Goal: Task Accomplishment & Management: Manage account settings

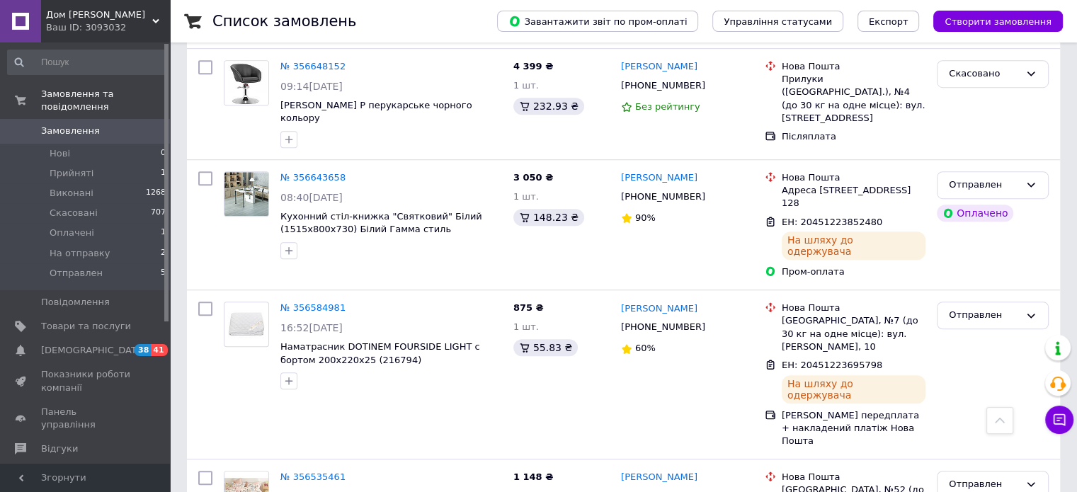
scroll to position [920, 0]
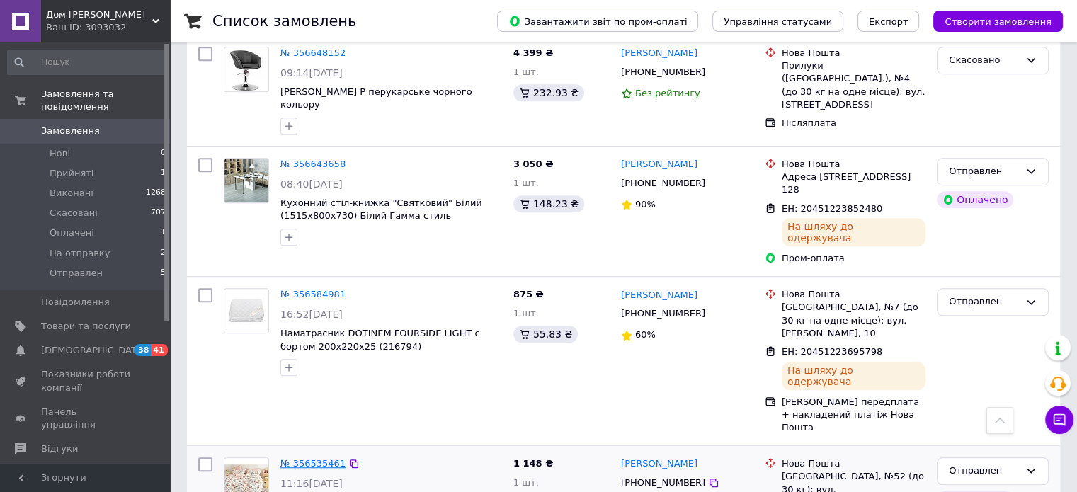
click at [311, 458] on link "№ 356535461" at bounding box center [312, 463] width 65 height 11
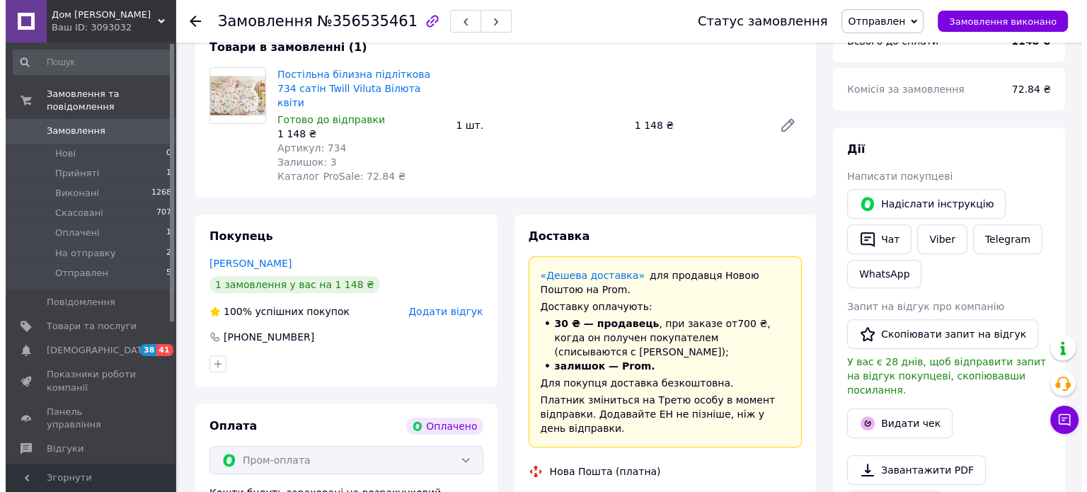
scroll to position [637, 0]
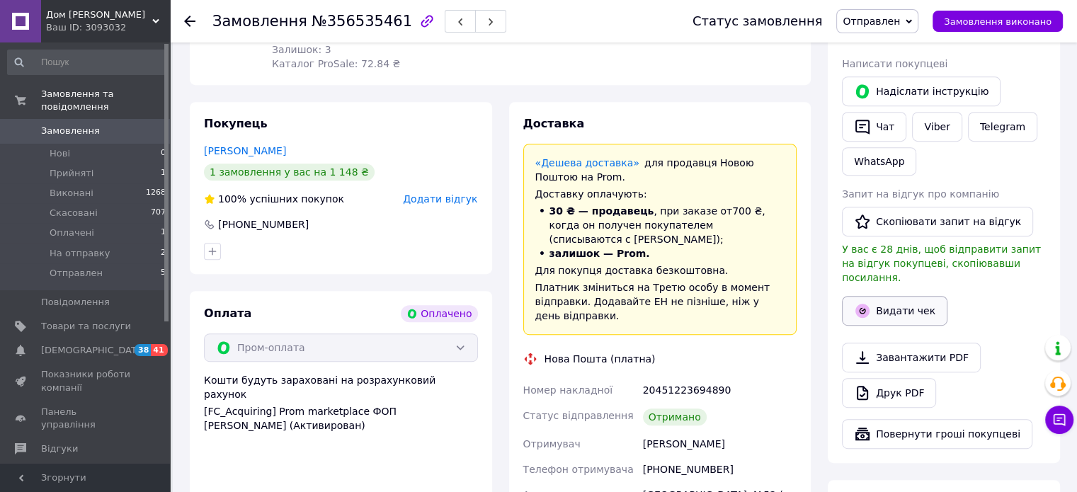
click at [912, 296] on button "Видати чек" at bounding box center [894, 311] width 105 height 30
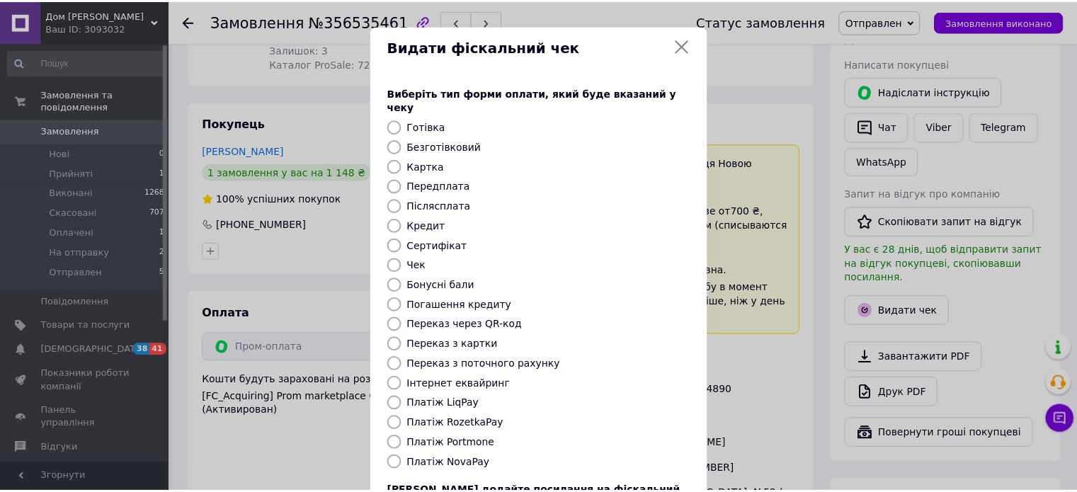
scroll to position [115, 0]
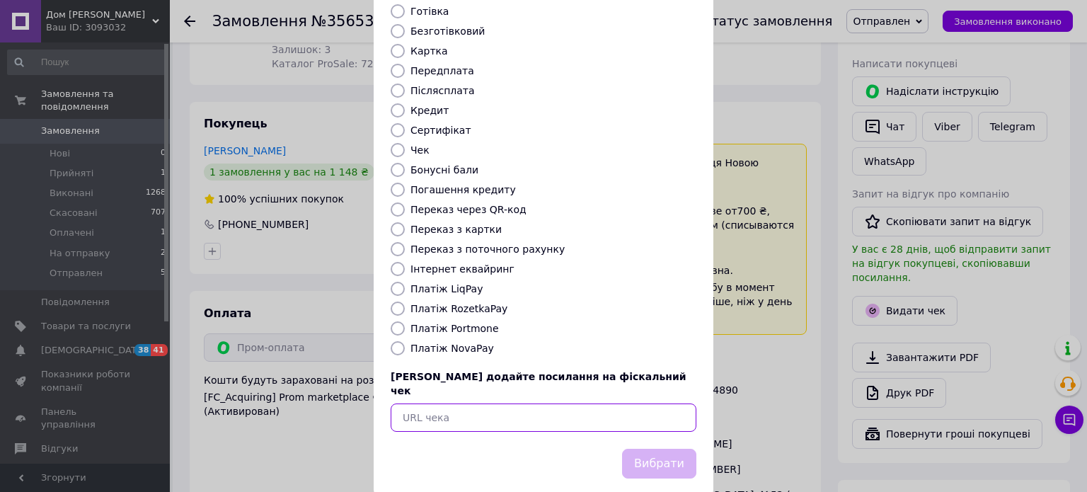
click at [476, 403] on input "text" at bounding box center [544, 417] width 306 height 28
paste input "https://kasa.vchasno.ua/check-viewer/fuuW798xVMg"
type input "https://kasa.vchasno.ua/check-viewer/fuuW798xVMg"
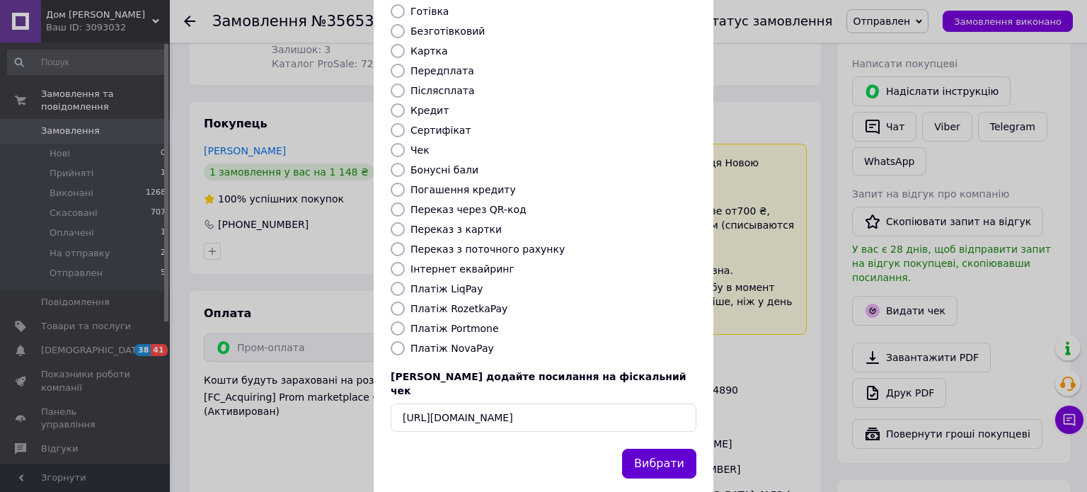
click at [669, 449] on button "Вибрати" at bounding box center [659, 464] width 74 height 30
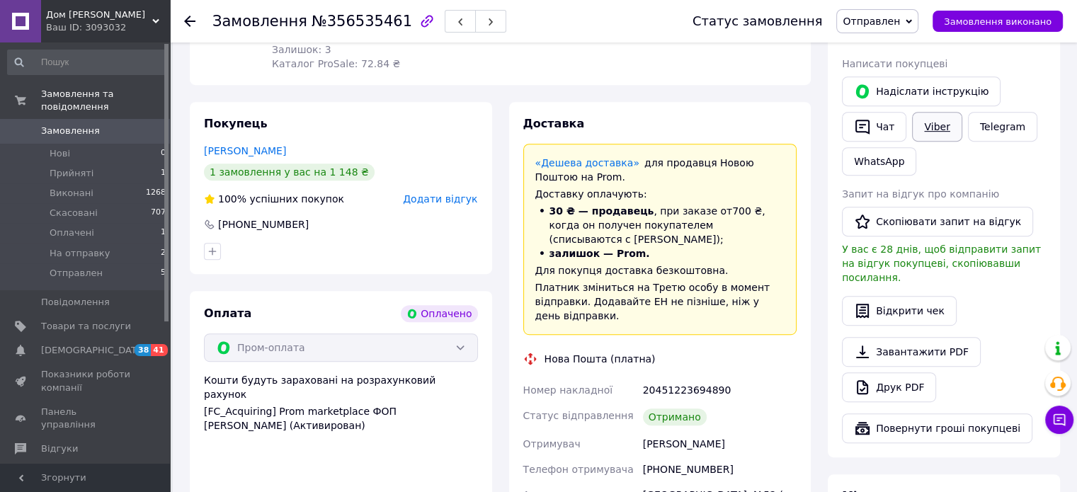
click at [920, 128] on link "Viber" at bounding box center [937, 127] width 50 height 30
click at [108, 265] on li "Отправлен 5" at bounding box center [87, 276] width 174 height 27
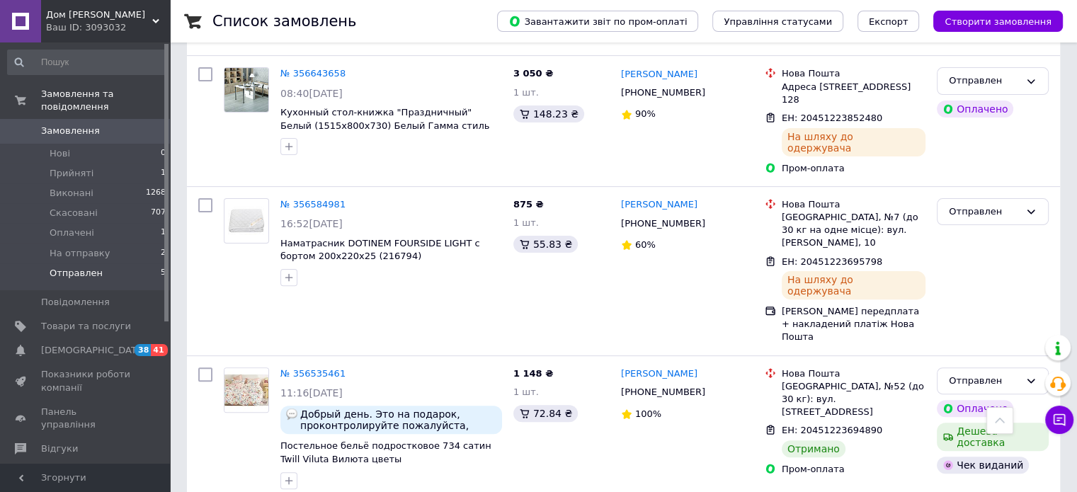
scroll to position [471, 0]
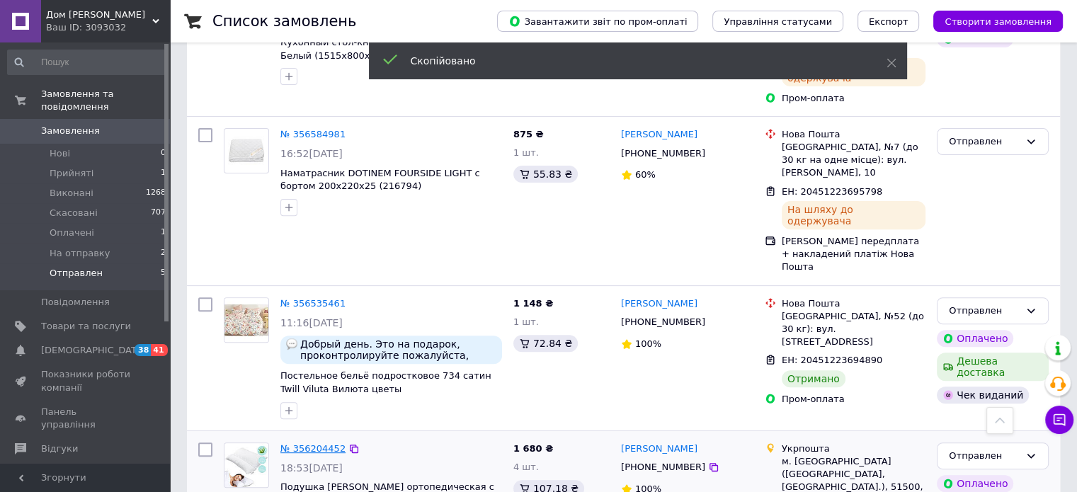
click at [281, 443] on link "№ 356204452" at bounding box center [312, 448] width 65 height 11
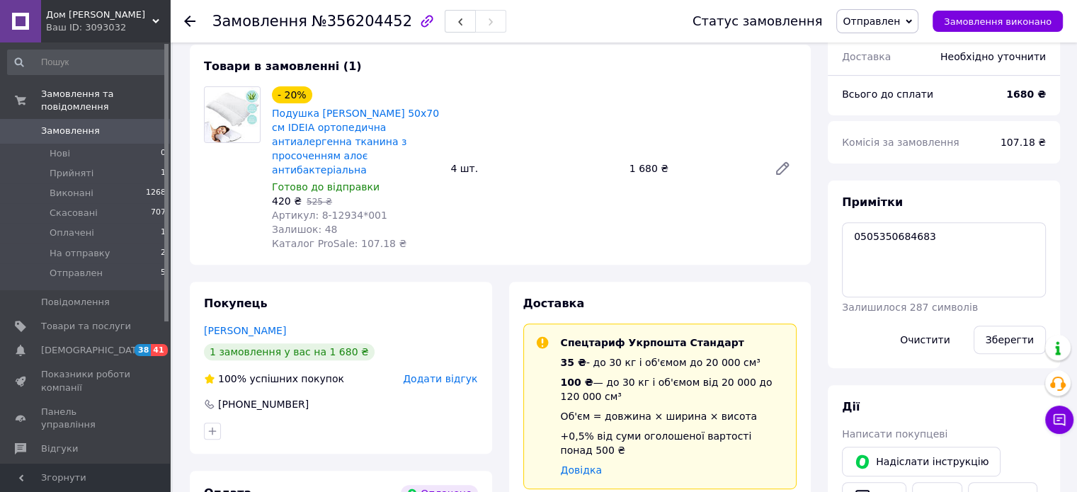
scroll to position [684, 0]
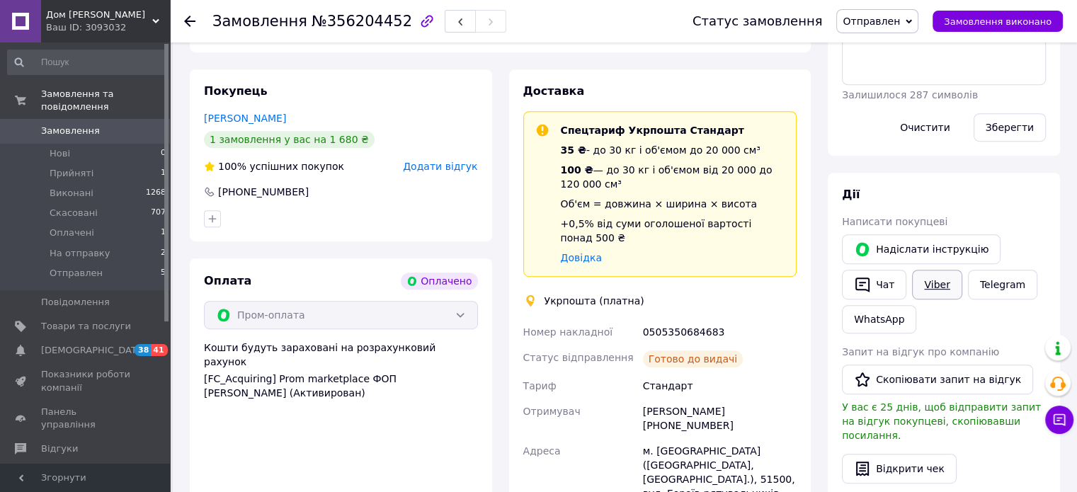
click at [935, 285] on link "Viber" at bounding box center [937, 285] width 50 height 30
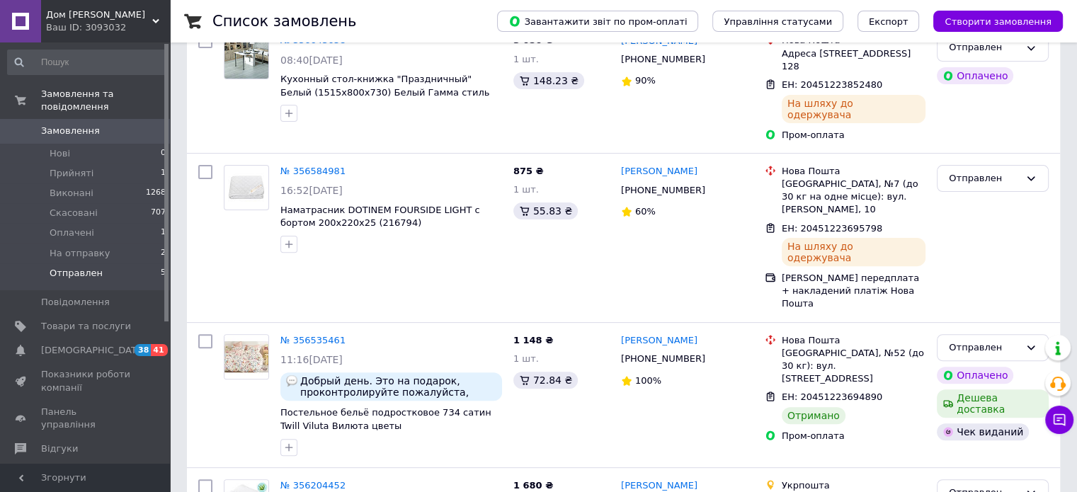
scroll to position [471, 0]
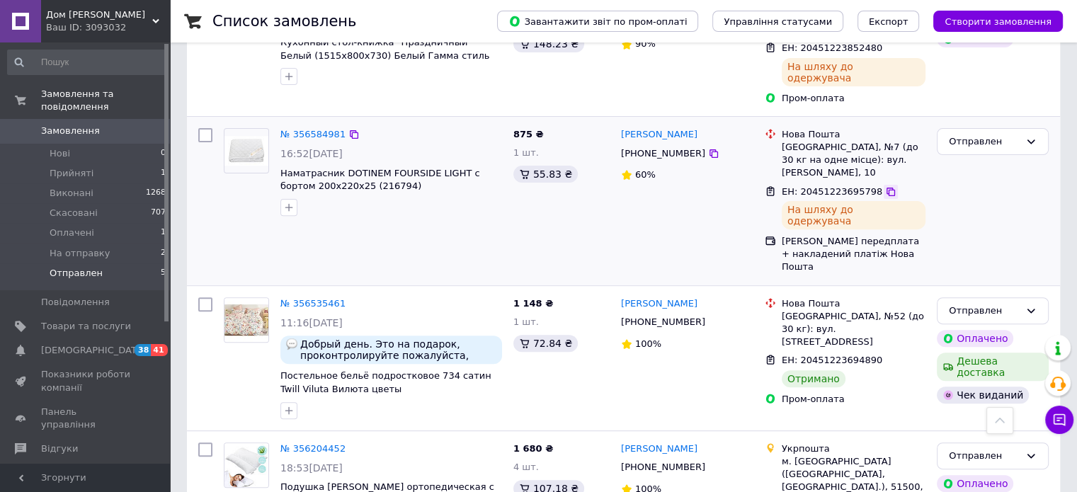
click at [885, 186] on icon at bounding box center [890, 191] width 11 height 11
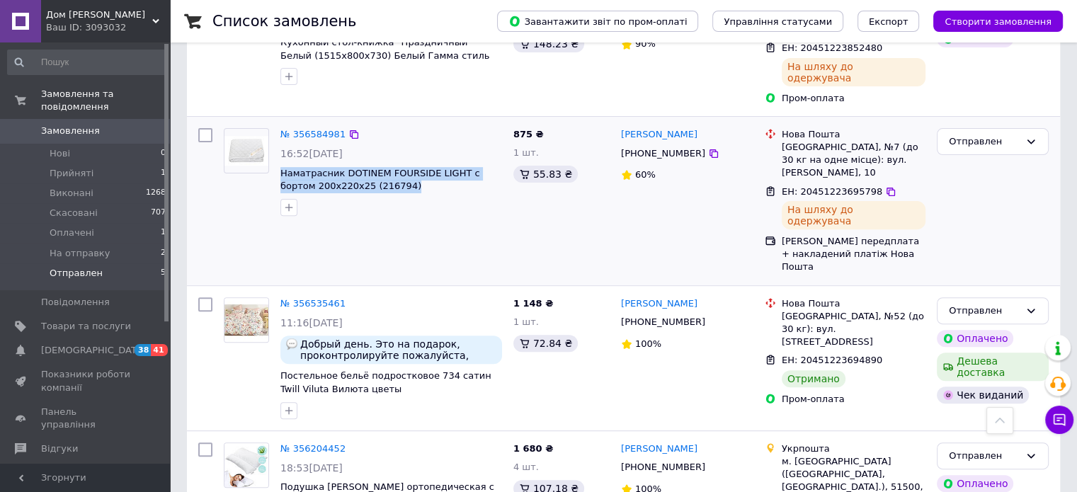
drag, startPoint x: 383, startPoint y: 110, endPoint x: 280, endPoint y: 98, distance: 104.0
click at [280, 122] on div "№ 356584981 16:52, 10.08.2025 Наматрасник DOTINEM FOURSIDE LIGHT с бортом 200х2…" at bounding box center [391, 171] width 233 height 99
copy span "Наматрасник DOTINEM FOURSIDE LIGHT с бортом 200х220х25 (216794)"
click at [302, 129] on link "№ 356584981" at bounding box center [312, 134] width 65 height 11
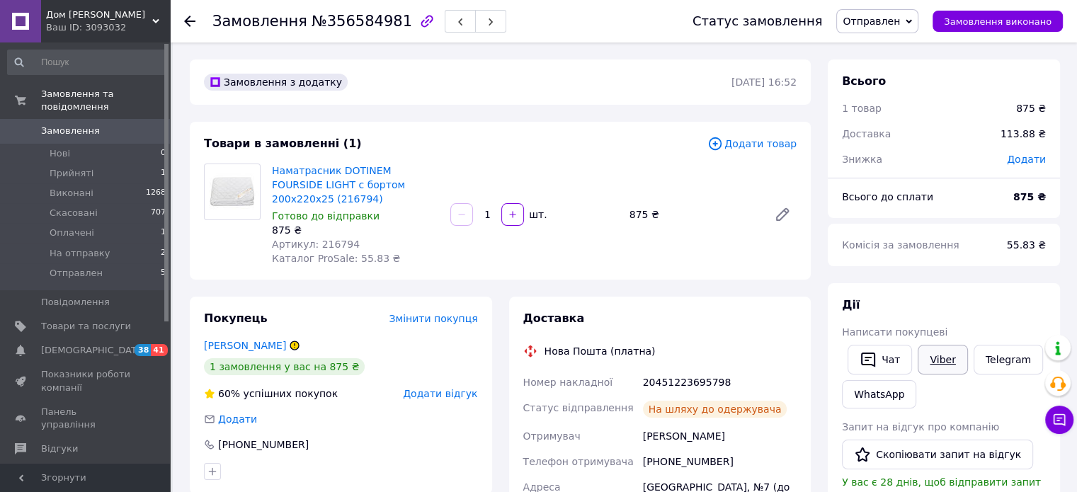
click at [953, 364] on link "Viber" at bounding box center [942, 360] width 50 height 30
click at [102, 186] on li "Виконані 1268" at bounding box center [87, 193] width 174 height 20
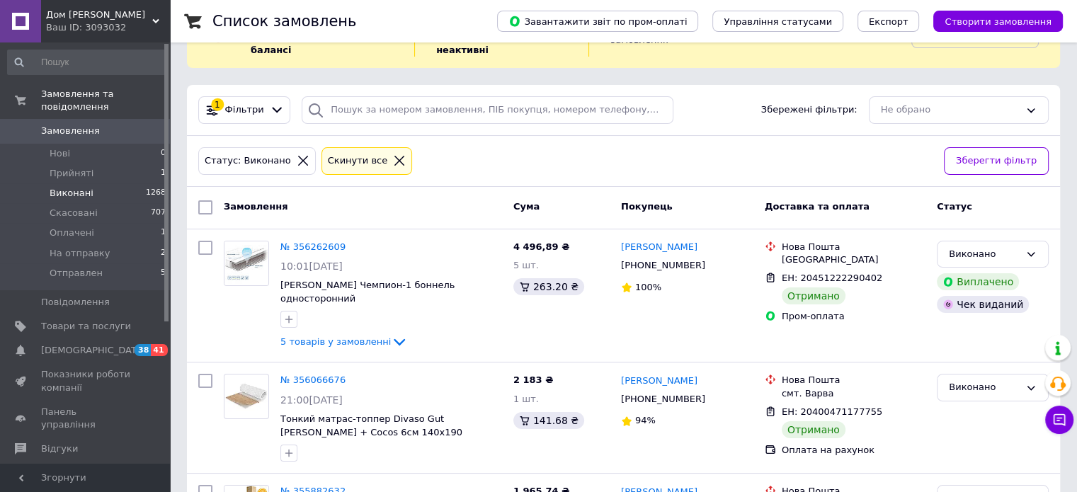
scroll to position [283, 0]
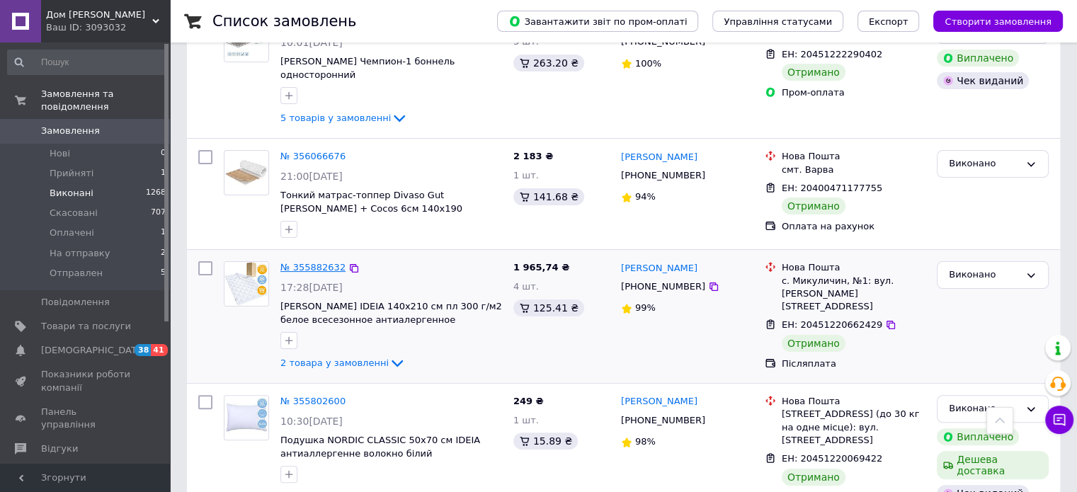
click at [321, 262] on link "№ 355882632" at bounding box center [312, 267] width 65 height 11
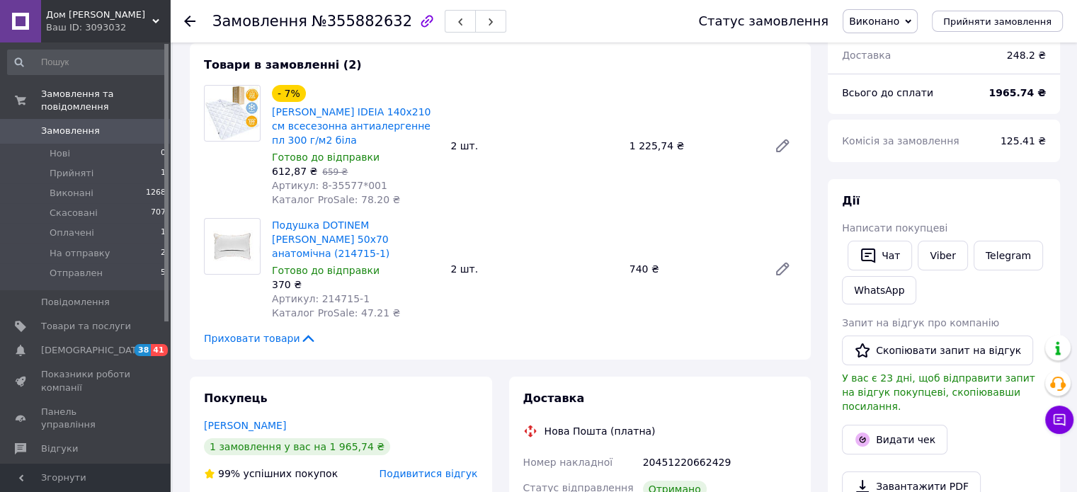
scroll to position [71, 0]
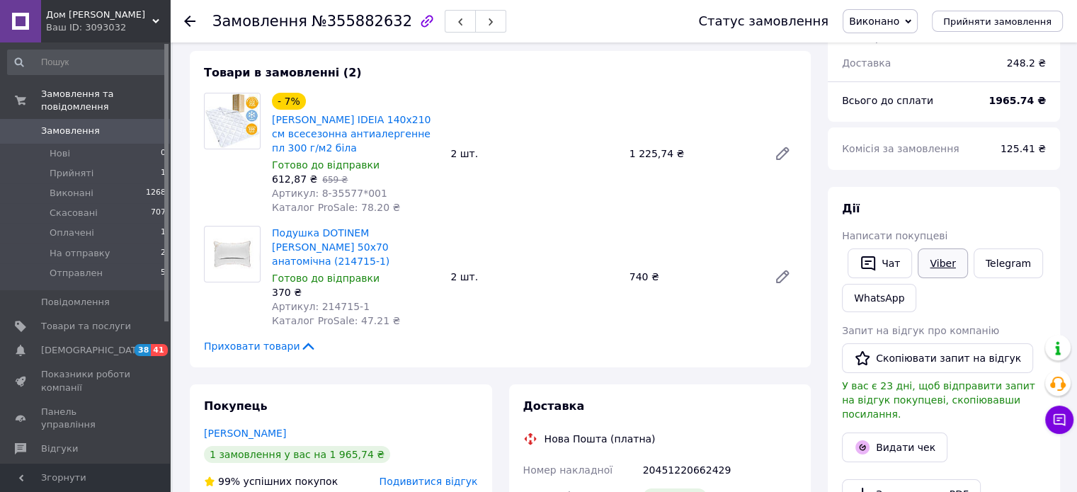
click at [937, 259] on link "Viber" at bounding box center [942, 263] width 50 height 30
click at [71, 125] on span "Замовлення" at bounding box center [70, 131] width 59 height 13
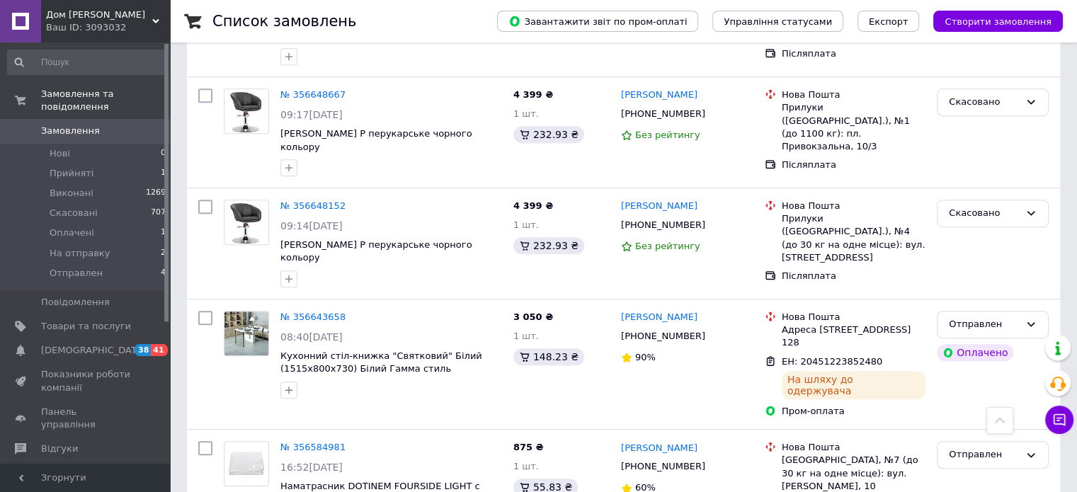
scroll to position [849, 0]
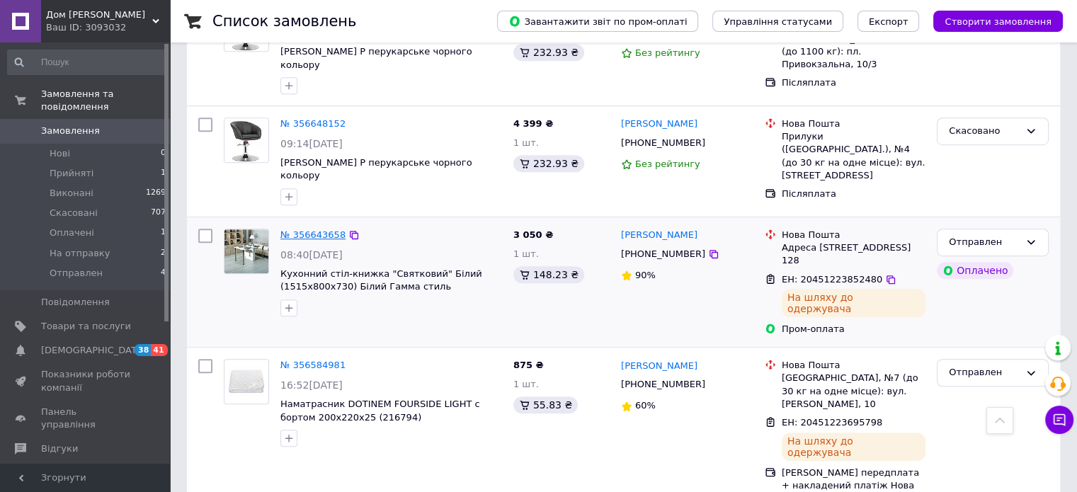
click at [306, 229] on link "№ 356643658" at bounding box center [312, 234] width 65 height 11
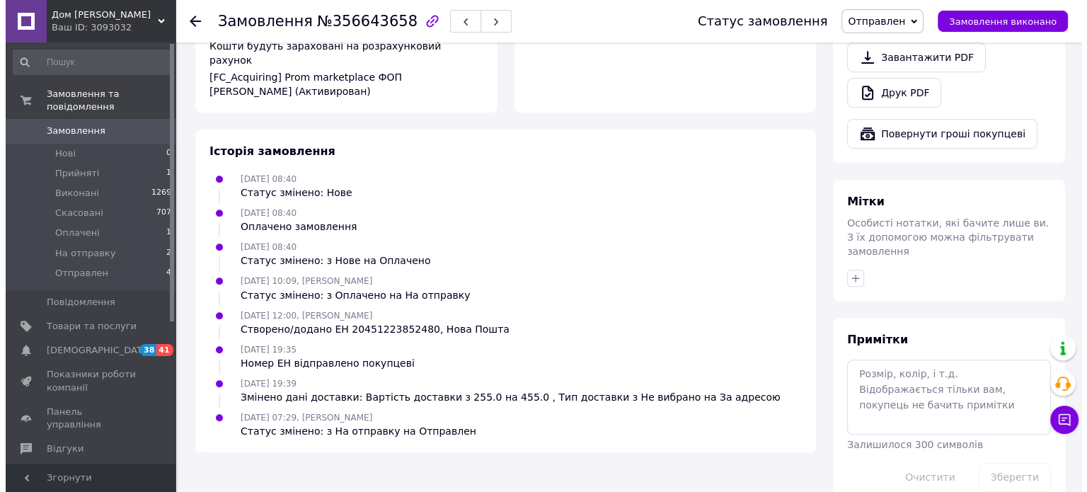
scroll to position [725, 0]
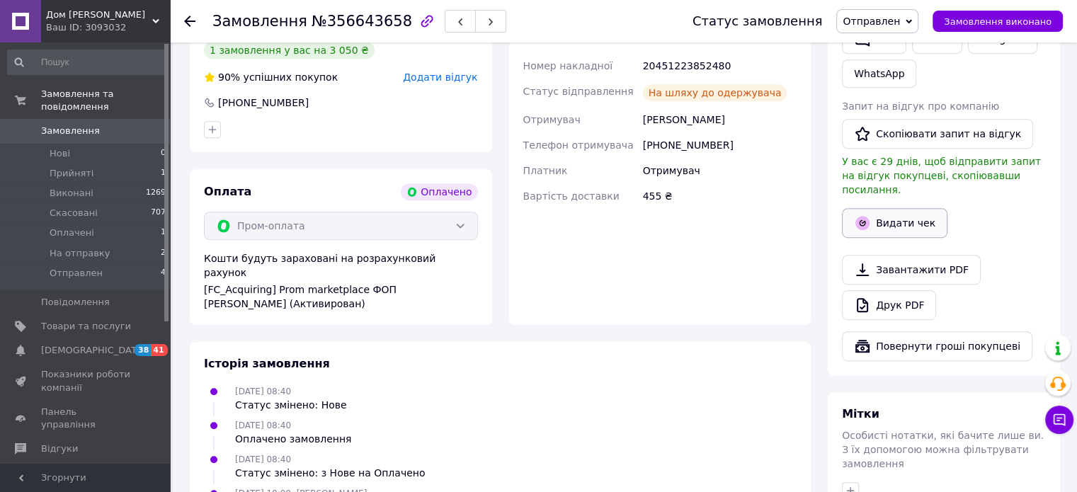
click at [898, 214] on button "Видати чек" at bounding box center [894, 223] width 105 height 30
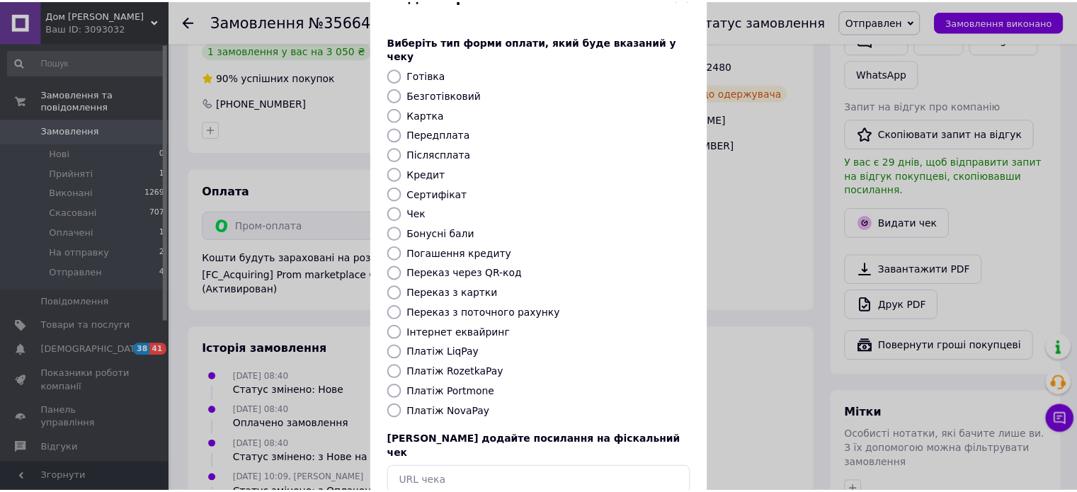
scroll to position [115, 0]
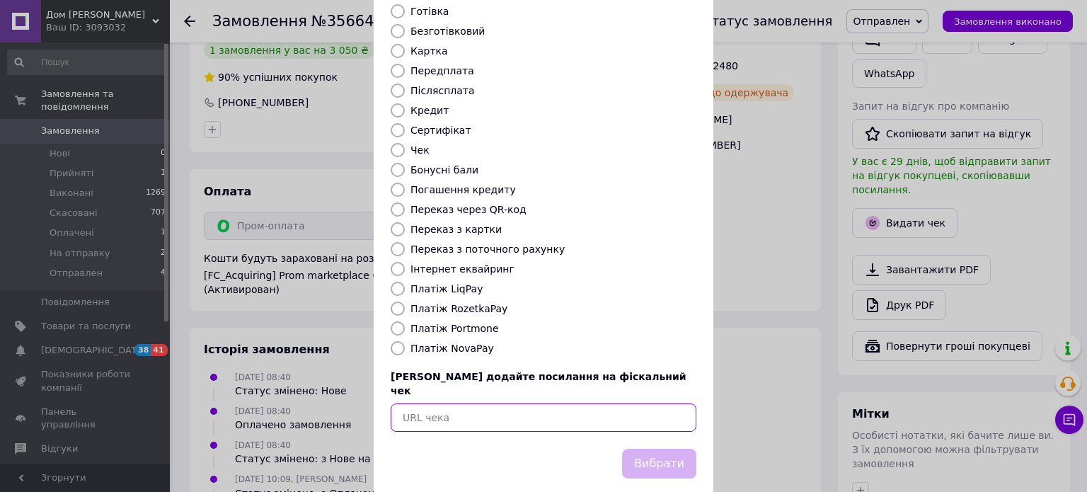
click at [484, 403] on input "text" at bounding box center [544, 417] width 306 height 28
paste input "https://kasa.vchasno.ua/check-viewer/QA3U1_2Bbrw"
type input "https://kasa.vchasno.ua/check-viewer/QA3U1_2Bbrw"
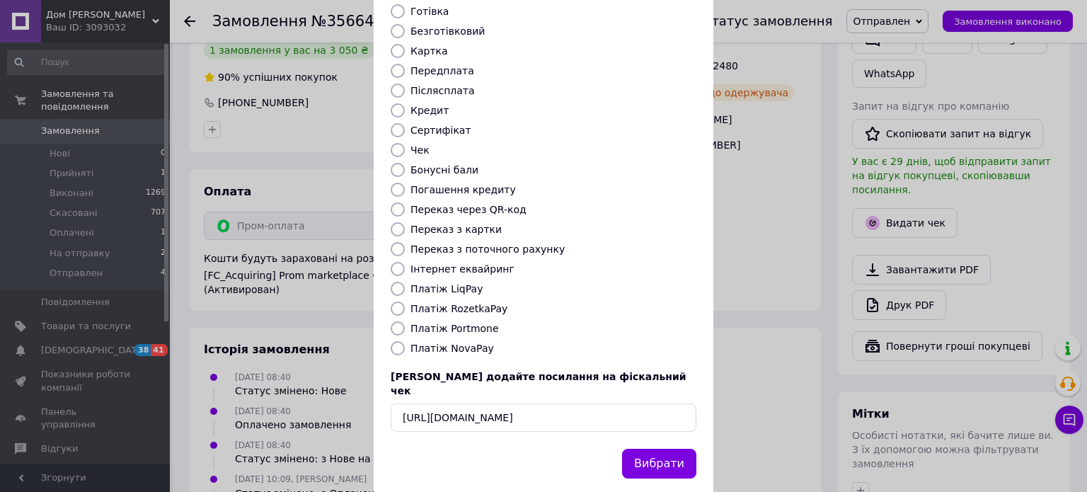
drag, startPoint x: 653, startPoint y: 434, endPoint x: 685, endPoint y: 430, distance: 32.8
click at [653, 449] on button "Вибрати" at bounding box center [659, 464] width 74 height 30
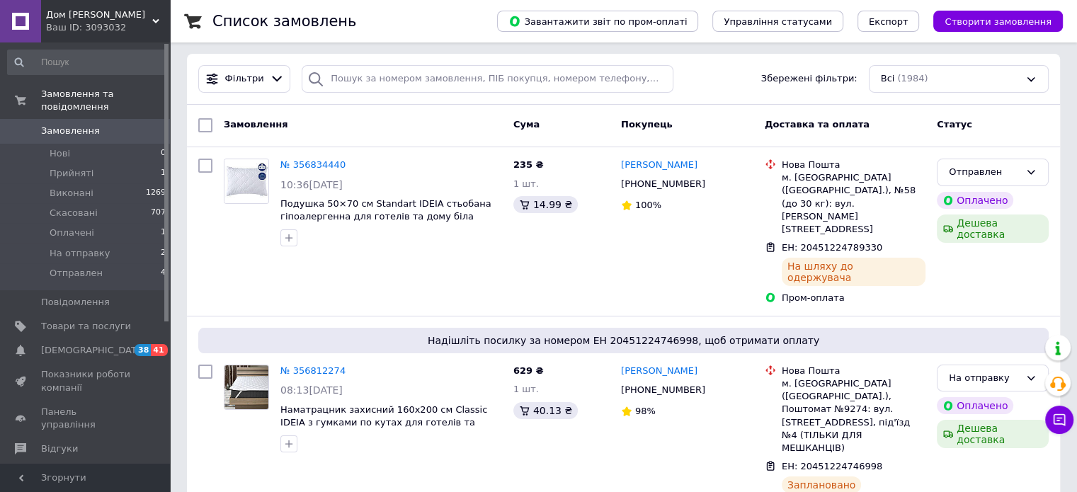
scroll to position [283, 0]
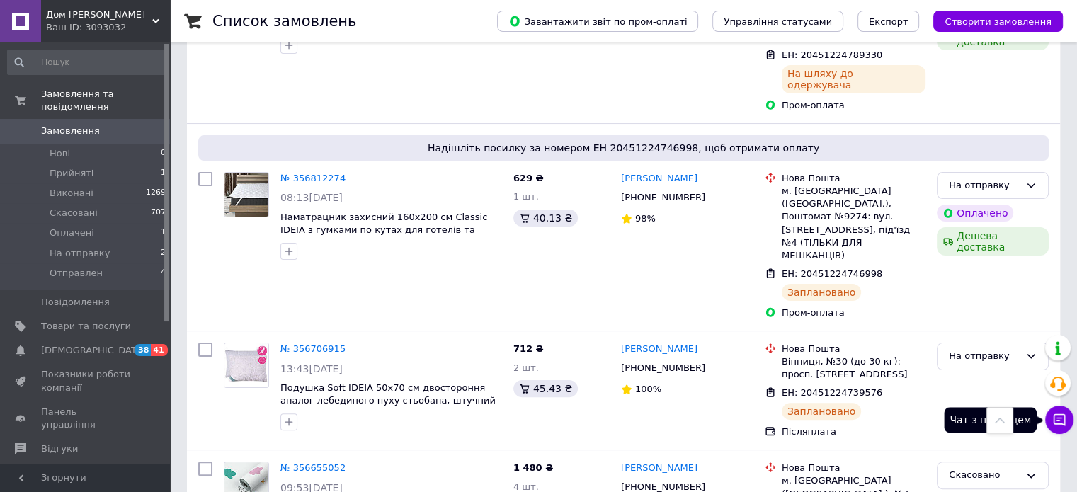
click at [1060, 420] on icon at bounding box center [1059, 420] width 14 height 14
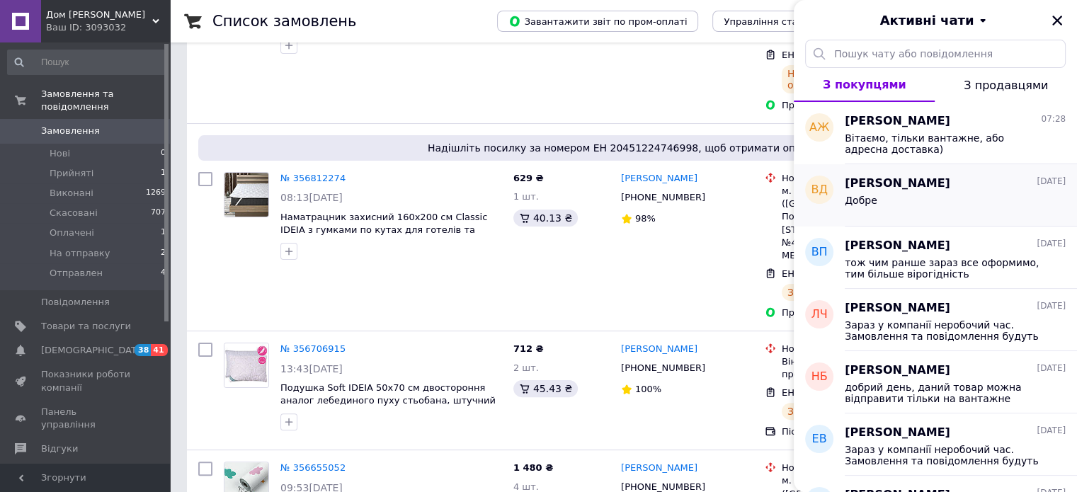
click at [902, 203] on div "Добре" at bounding box center [954, 203] width 221 height 23
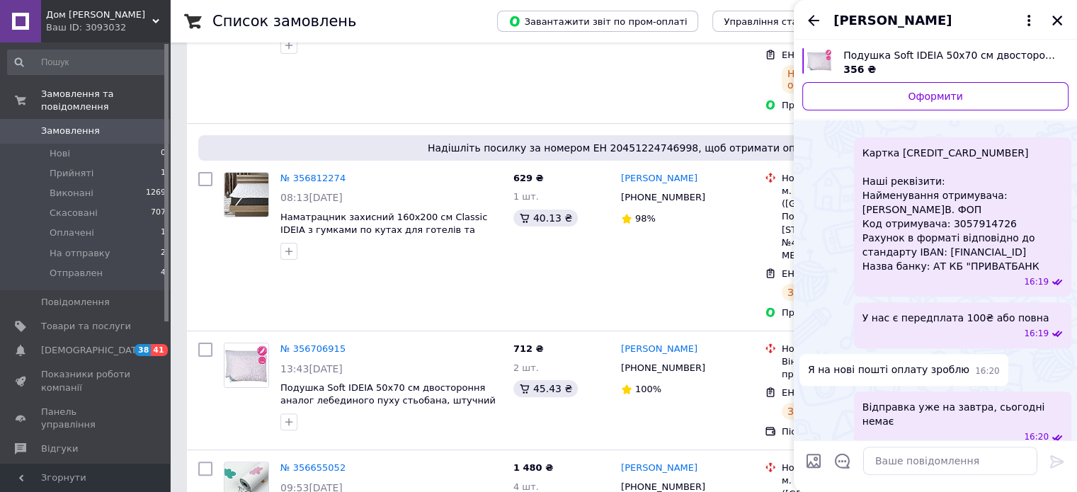
scroll to position [337, 0]
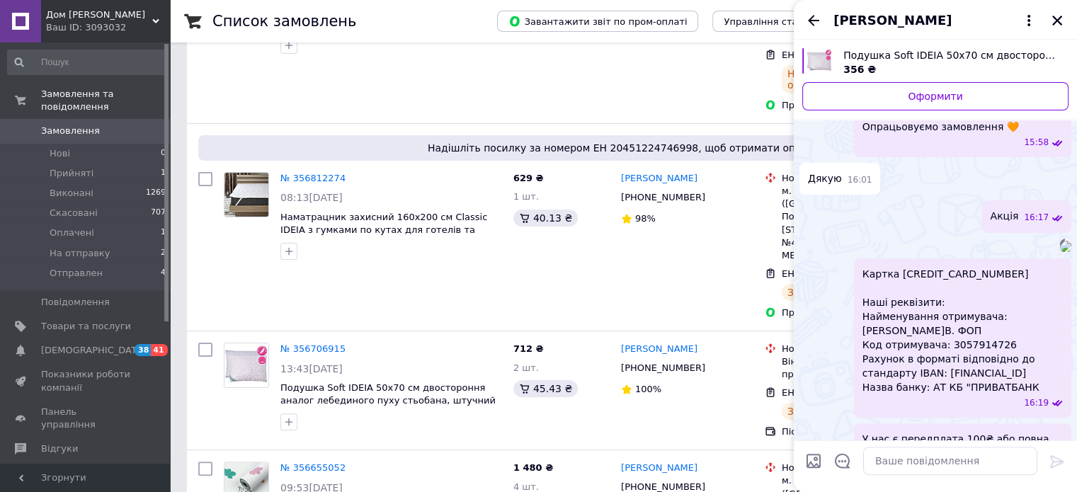
click at [1060, 252] on img at bounding box center [1065, 246] width 11 height 11
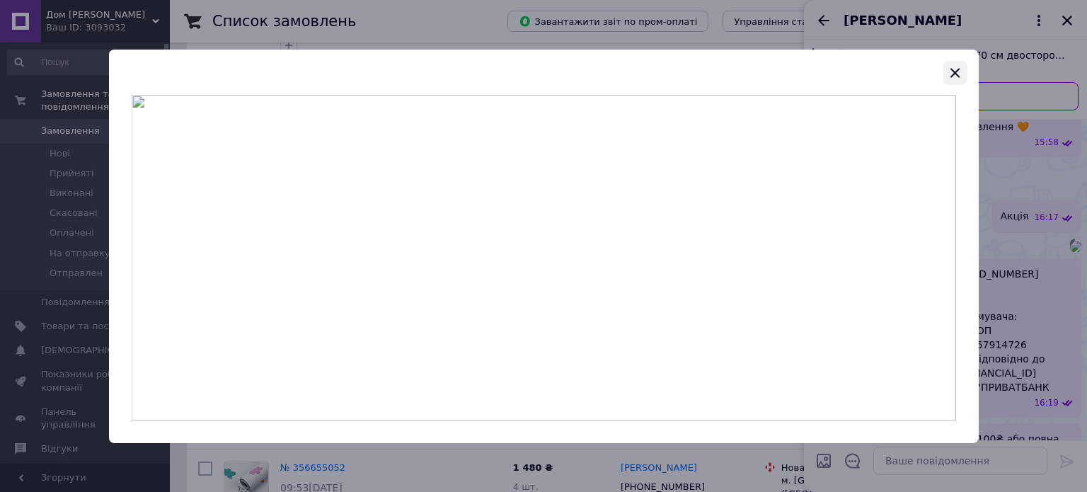
click at [952, 73] on icon "button" at bounding box center [954, 72] width 17 height 17
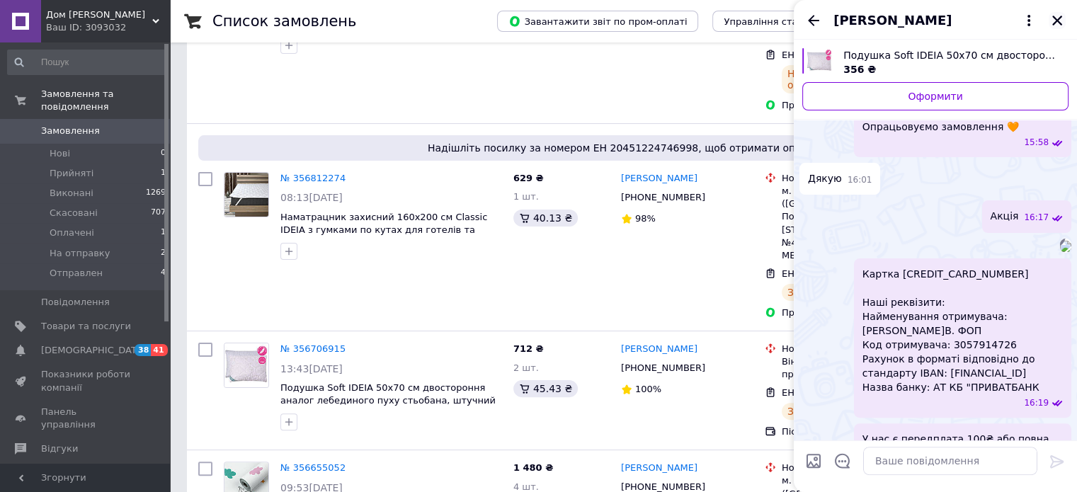
click at [1053, 24] on icon "Закрити" at bounding box center [1057, 21] width 10 height 10
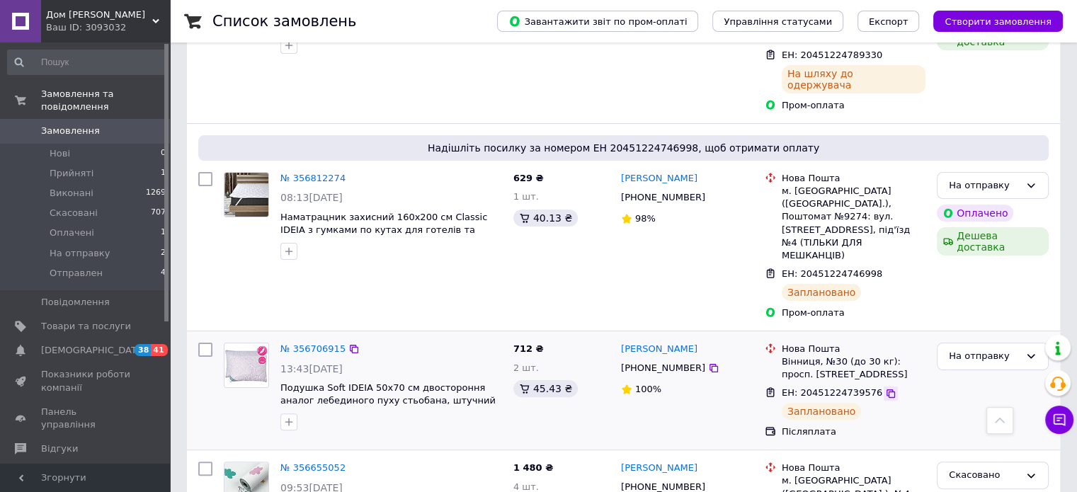
click at [885, 388] on icon at bounding box center [890, 393] width 11 height 11
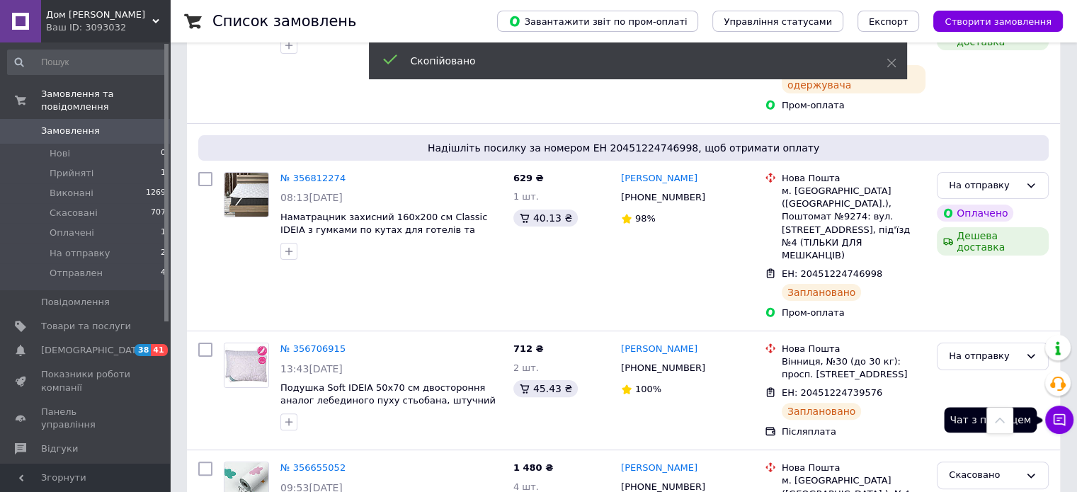
click at [1053, 419] on icon at bounding box center [1059, 420] width 12 height 12
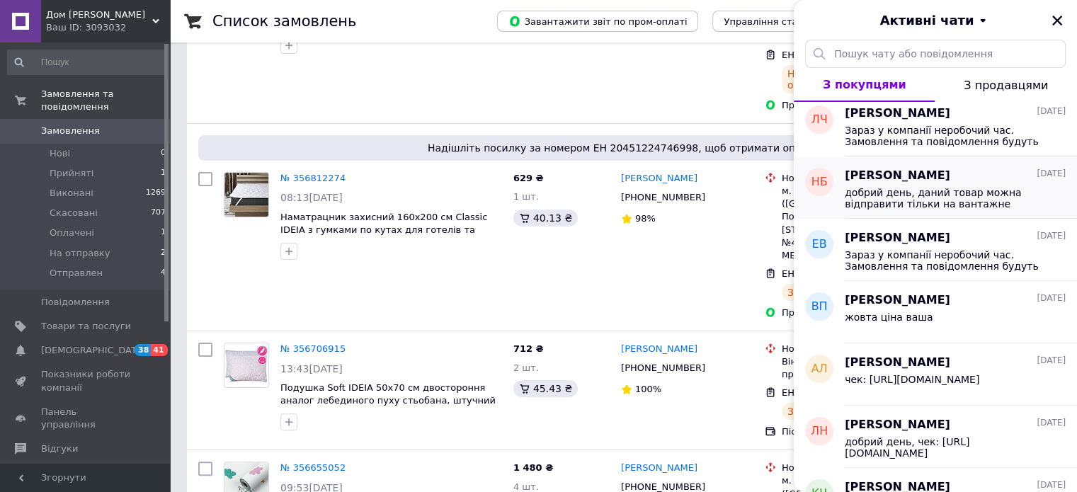
scroll to position [0, 0]
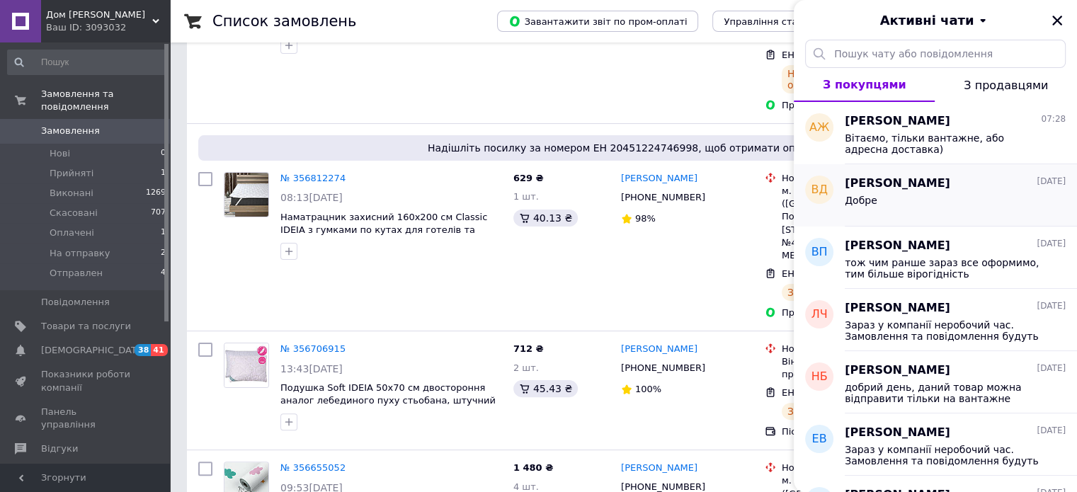
click at [906, 208] on div "Добре" at bounding box center [954, 203] width 221 height 23
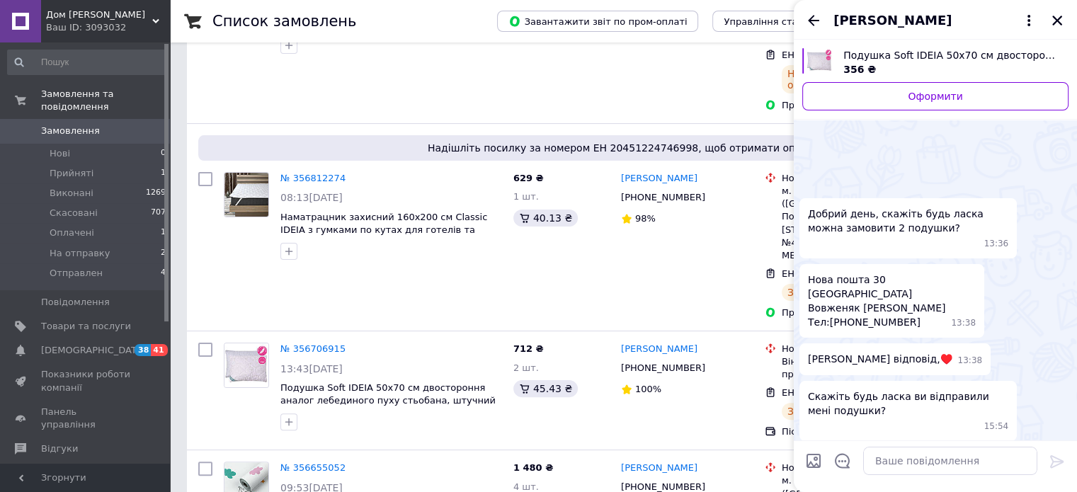
scroll to position [869, 0]
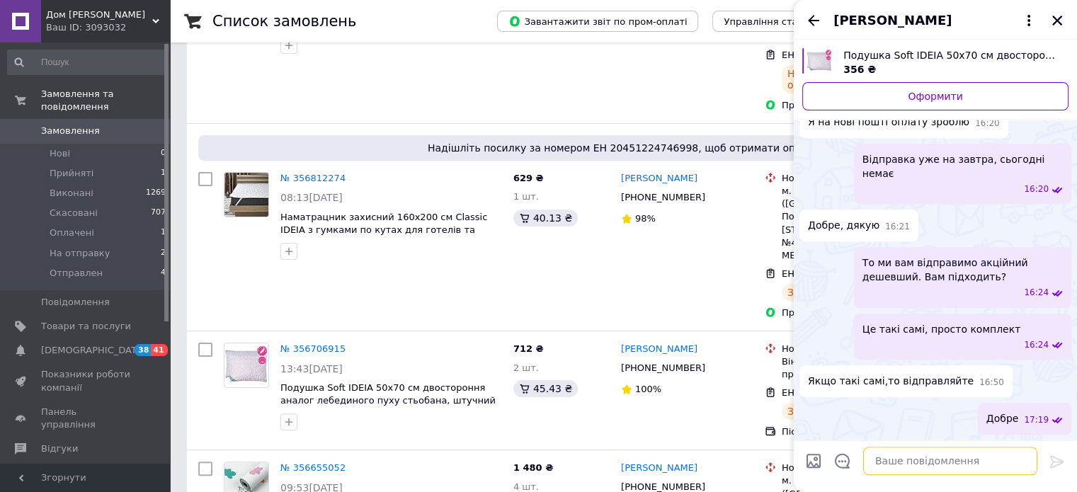
click at [884, 452] on textarea at bounding box center [950, 461] width 174 height 28
type textarea "T"
paste textarea "20451224739576"
type textarea "ЕН: 20451224739576"
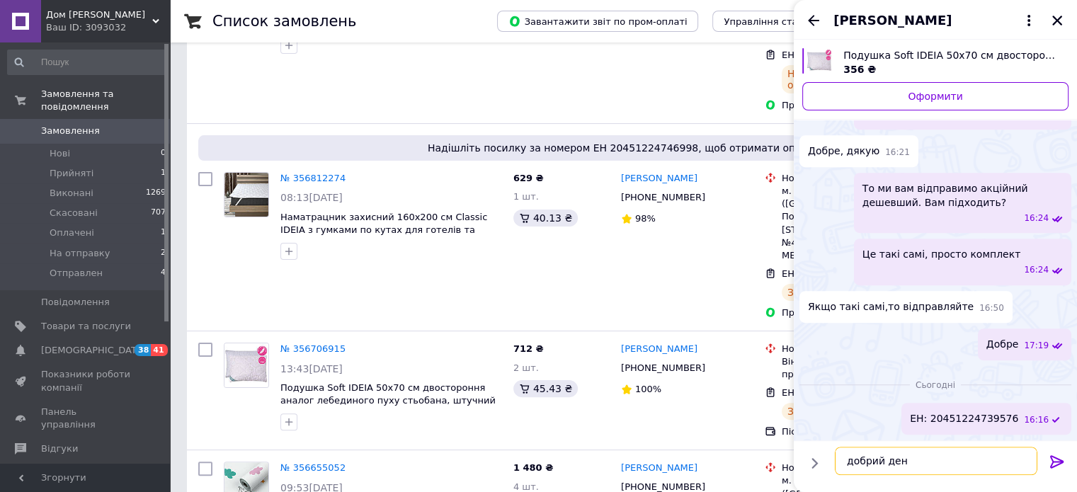
type textarea "добрий день"
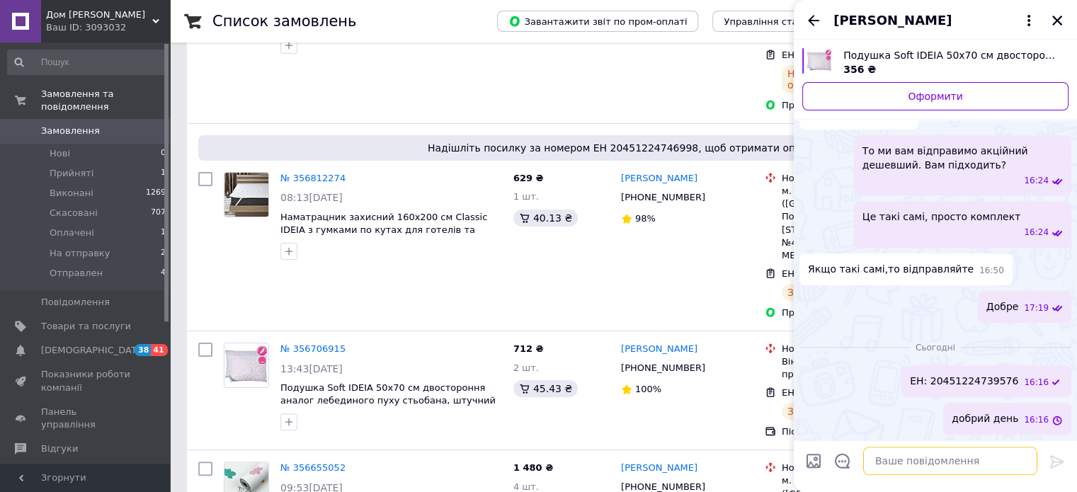
scroll to position [945, 0]
click at [1055, 18] on icon "Закрити" at bounding box center [1057, 21] width 10 height 10
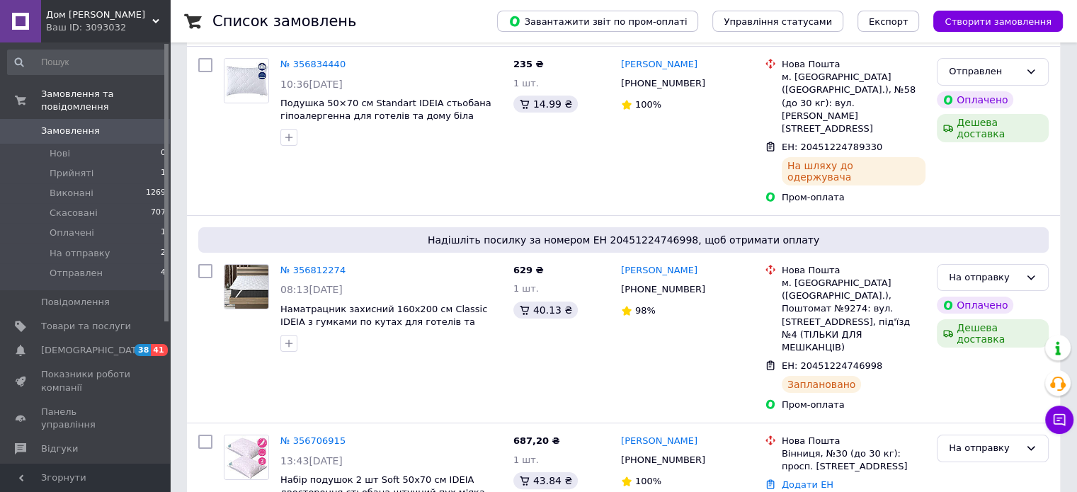
scroll to position [212, 0]
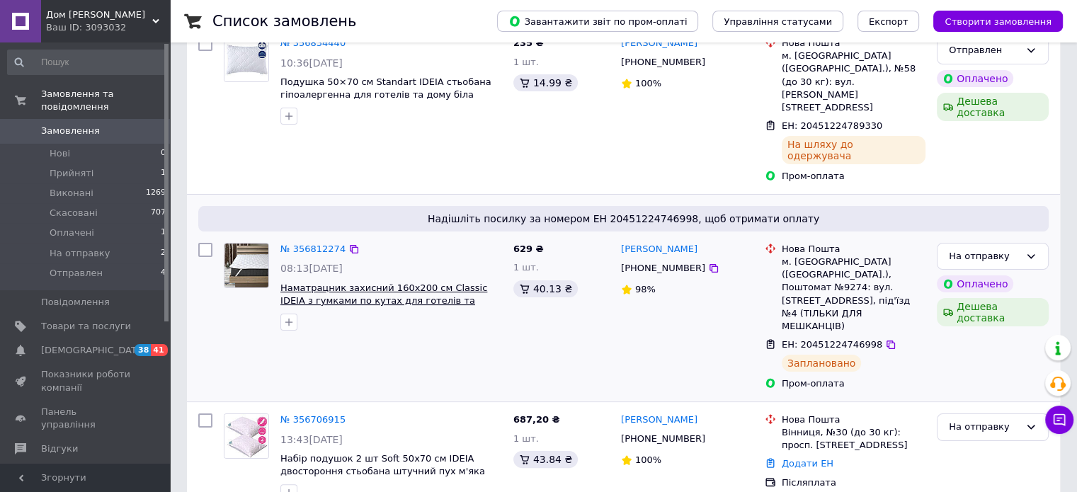
click at [378, 282] on span "Наматрацник захисний 160х200 см Classic IDEIA з гумками по кутах для готелів та…" at bounding box center [383, 300] width 207 height 37
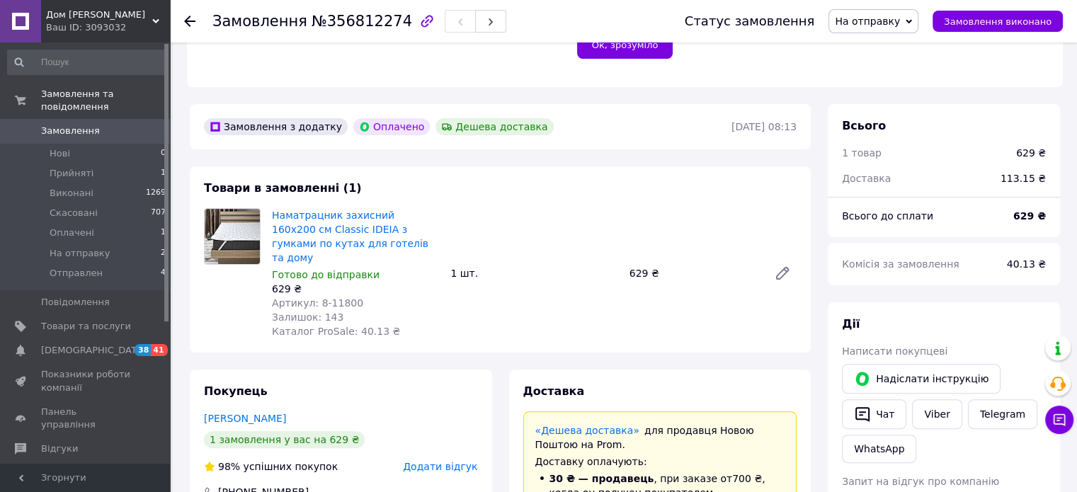
scroll to position [354, 0]
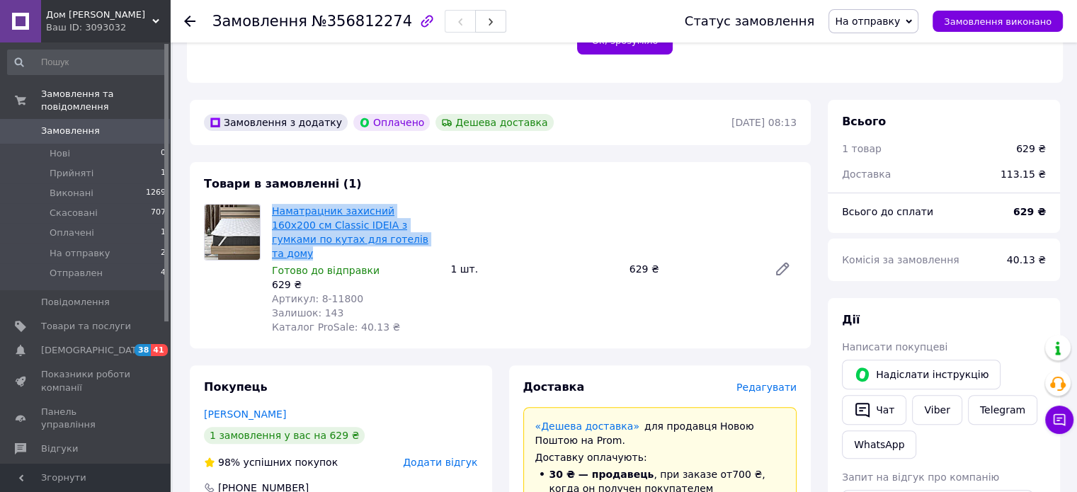
drag, startPoint x: 361, startPoint y: 241, endPoint x: 274, endPoint y: 209, distance: 92.7
click at [274, 209] on span "Наматрацник захисний 160х200 см Classic IDEIA з гумками по кутах для готелів та…" at bounding box center [355, 232] width 167 height 57
copy link "Наматрацник захисний 160х200 см Classic IDEIA з гумками по кутах для готелів та…"
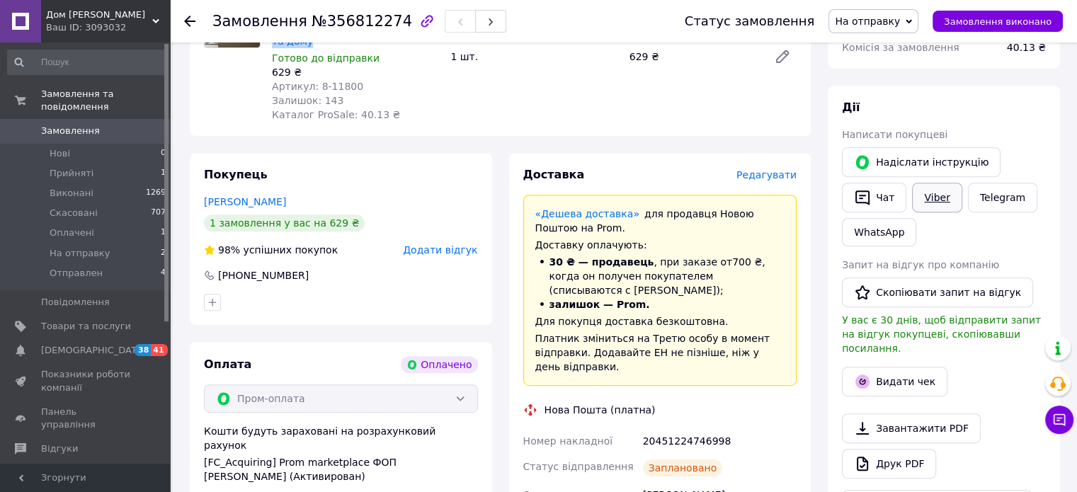
click at [926, 204] on link "Viber" at bounding box center [937, 198] width 50 height 30
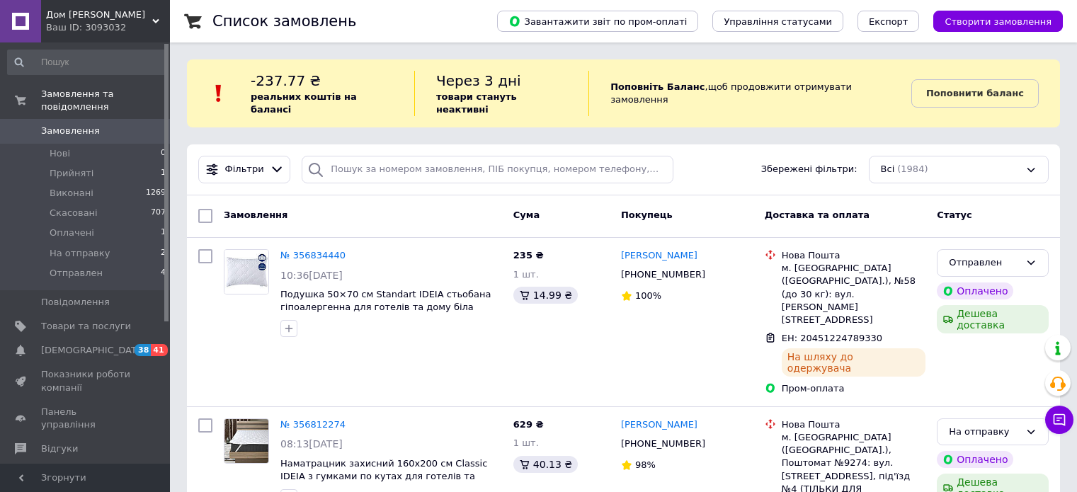
scroll to position [212, 0]
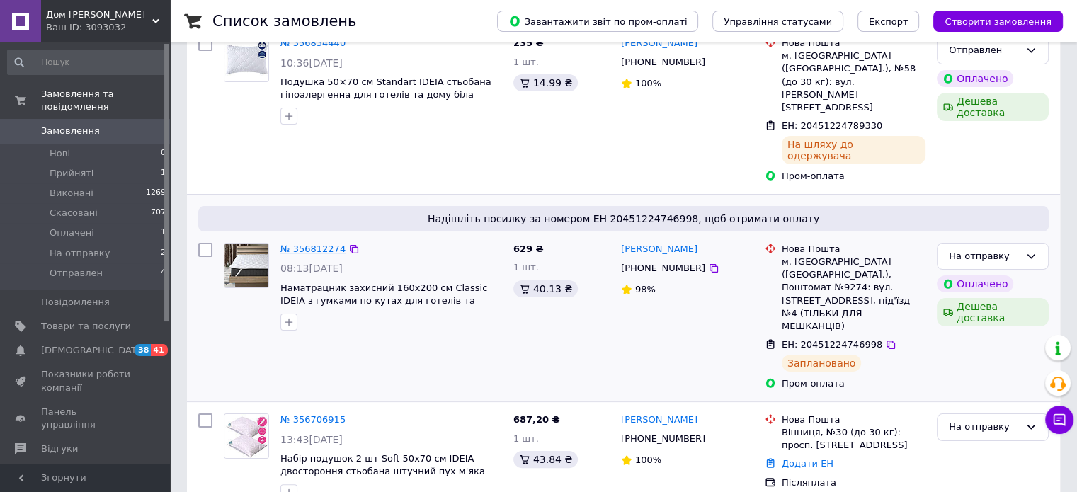
click at [305, 244] on link "№ 356812274" at bounding box center [312, 249] width 65 height 11
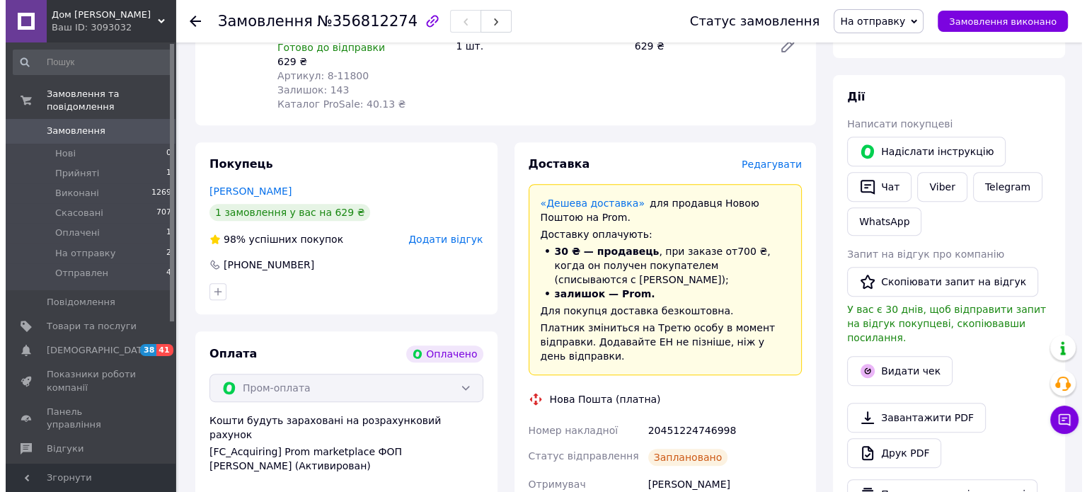
scroll to position [637, 0]
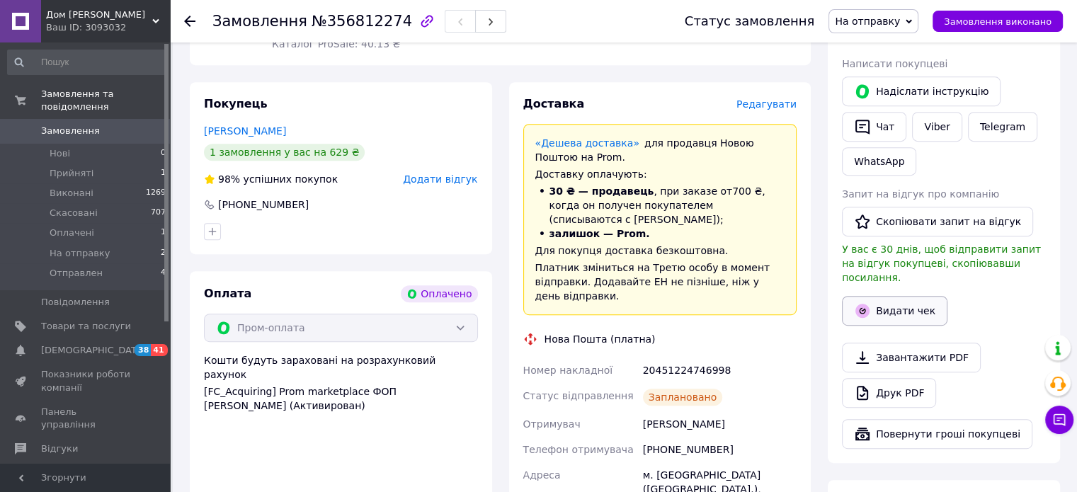
click at [895, 300] on button "Видати чек" at bounding box center [894, 311] width 105 height 30
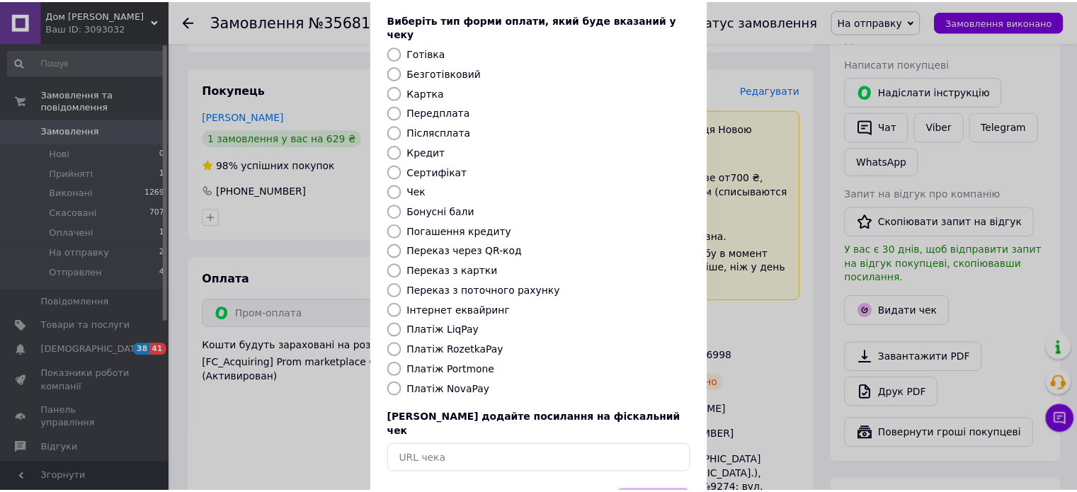
scroll to position [115, 0]
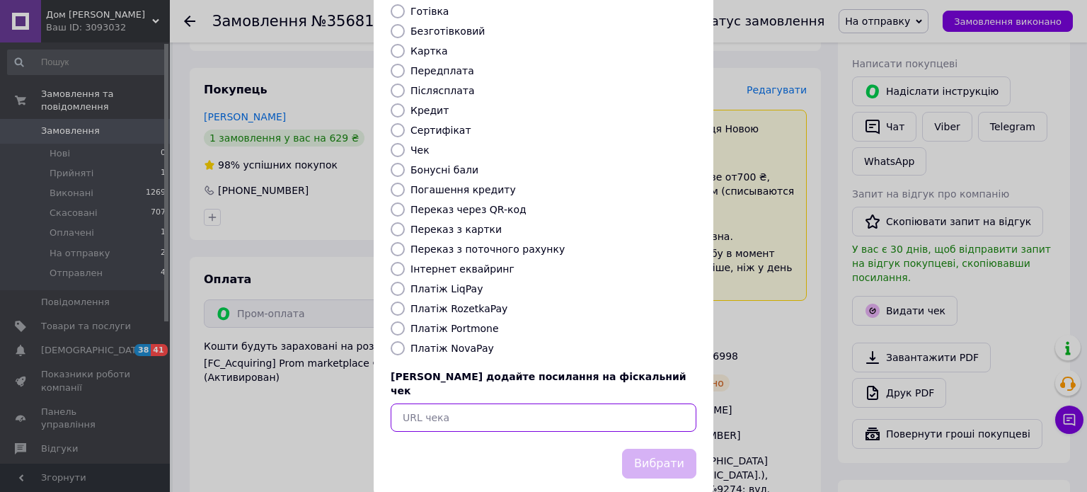
click at [459, 403] on input "text" at bounding box center [544, 417] width 306 height 28
paste input "[URL][DOMAIN_NAME]"
type input "[URL][DOMAIN_NAME]"
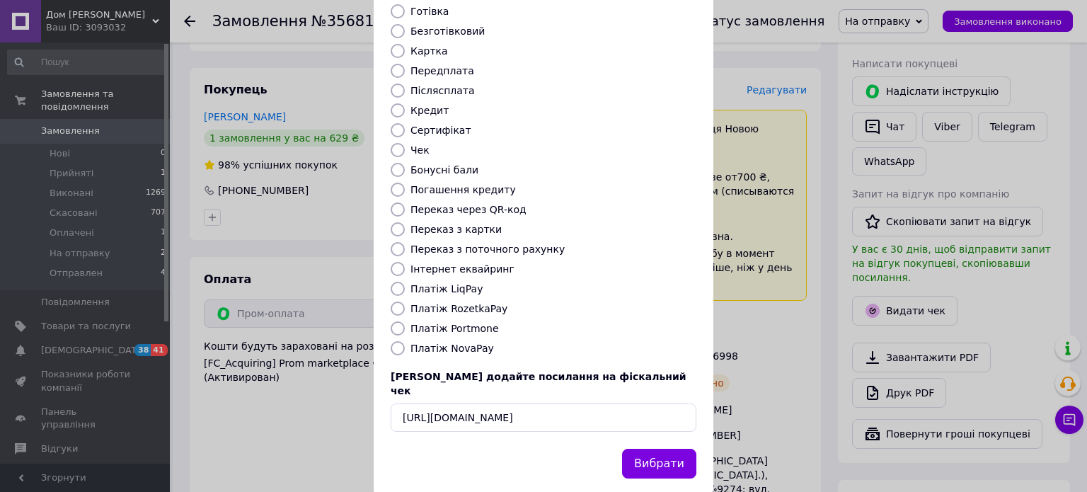
click at [651, 449] on button "Вибрати" at bounding box center [659, 464] width 74 height 30
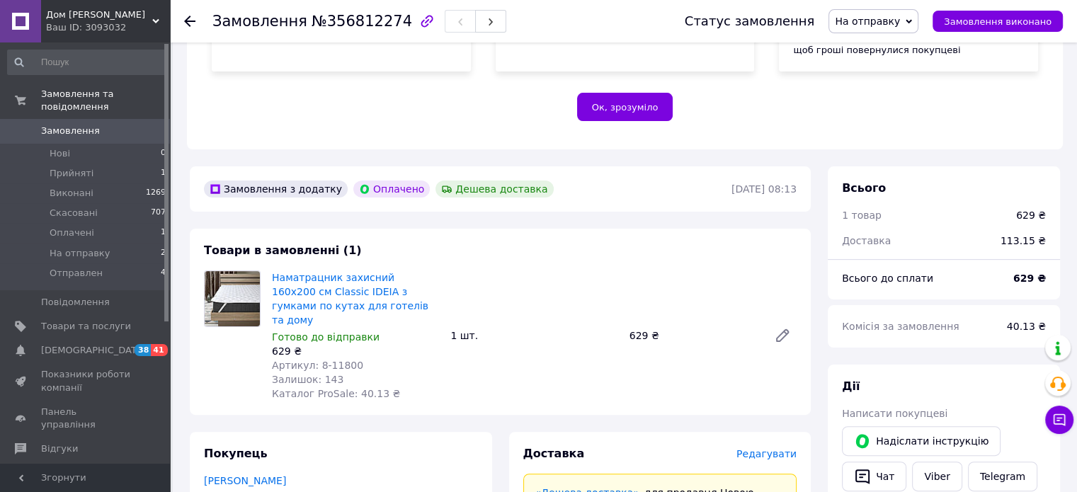
scroll to position [283, 0]
